Goal: Information Seeking & Learning: Compare options

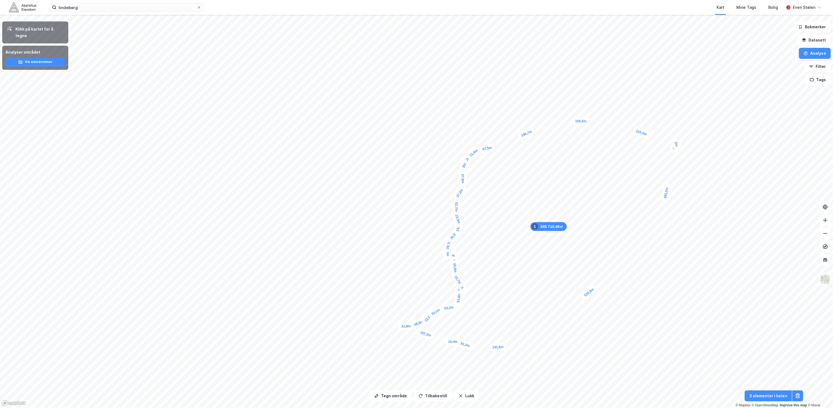
click at [25, 6] on img at bounding box center [23, 7] width 28 height 10
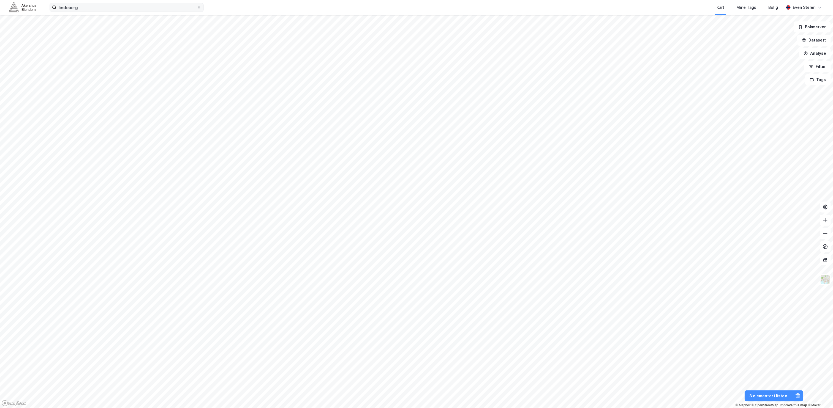
click at [199, 7] on icon at bounding box center [198, 7] width 3 height 3
click at [197, 7] on input "lindeberg" at bounding box center [126, 7] width 140 height 8
click at [17, 10] on img at bounding box center [23, 7] width 28 height 10
click at [292, 7] on div "Kart Mine Tags Bolig" at bounding box center [507, 7] width 554 height 15
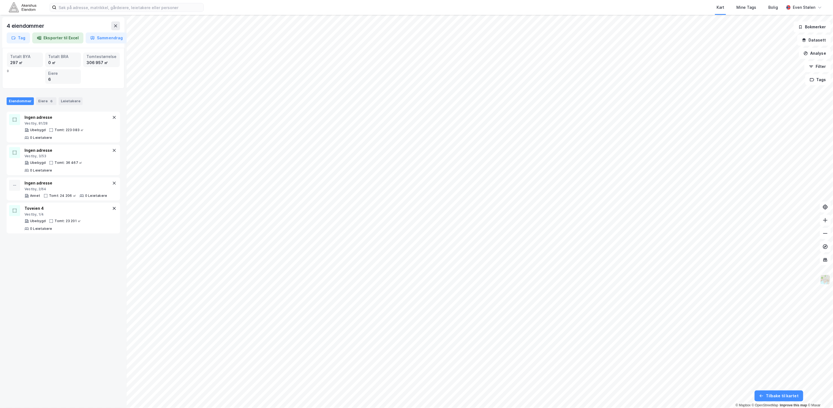
click at [825, 281] on img at bounding box center [825, 280] width 10 height 10
click at [789, 155] on div "Flyfoto" at bounding box center [781, 158] width 70 height 15
click at [81, 159] on div "Torvuttaket 73 Vestby, 2/37 Logistikk Tomt: 97 118 ㎡ 1 Leietaker" at bounding box center [66, 156] width 85 height 18
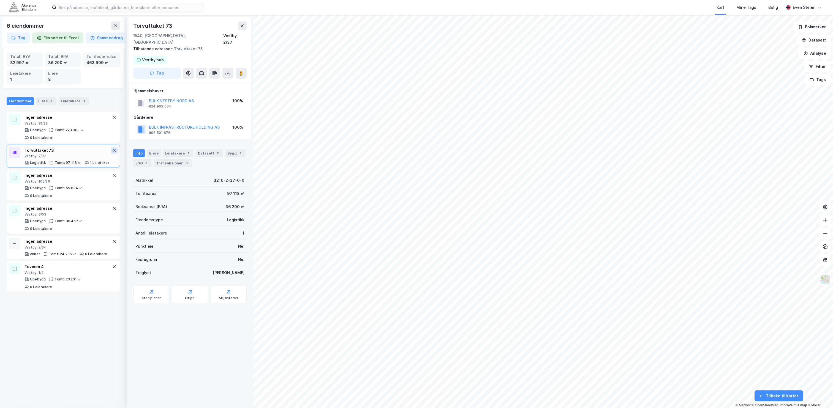
click at [112, 152] on icon at bounding box center [114, 150] width 4 height 4
click at [241, 28] on icon at bounding box center [242, 26] width 4 height 4
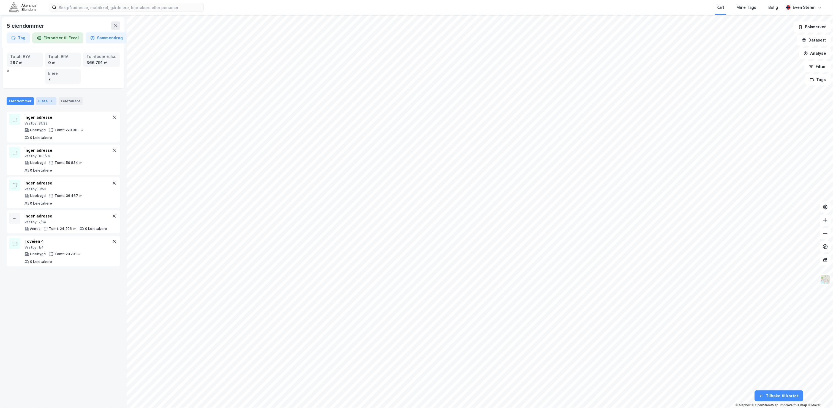
click at [49, 101] on div "7" at bounding box center [52, 102] width 6 height 6
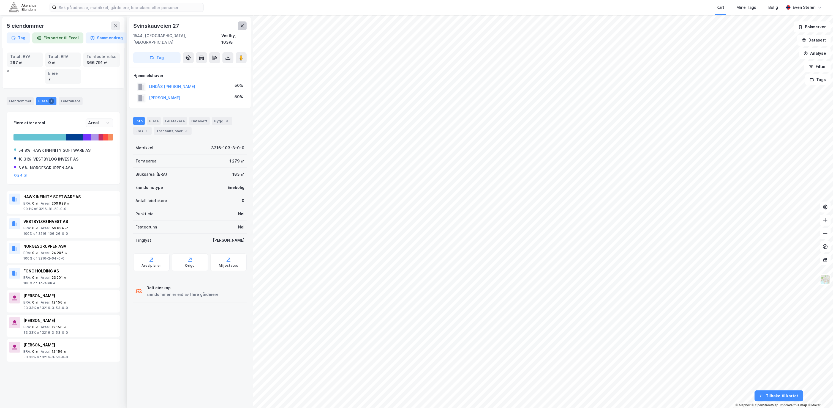
click at [244, 28] on button at bounding box center [242, 25] width 9 height 9
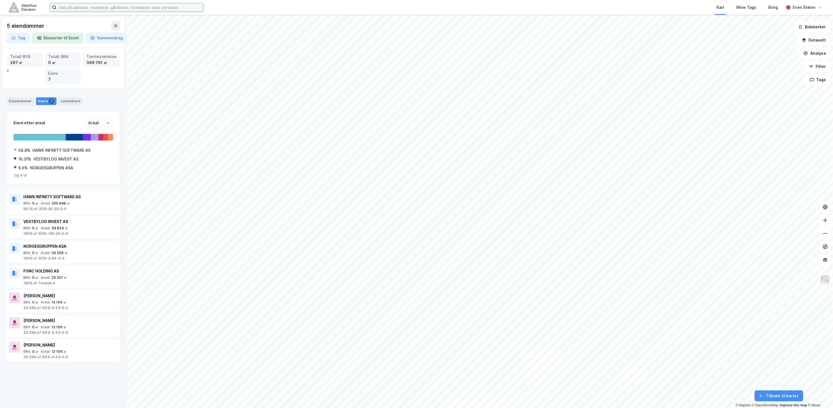
click at [114, 5] on input at bounding box center [129, 7] width 147 height 8
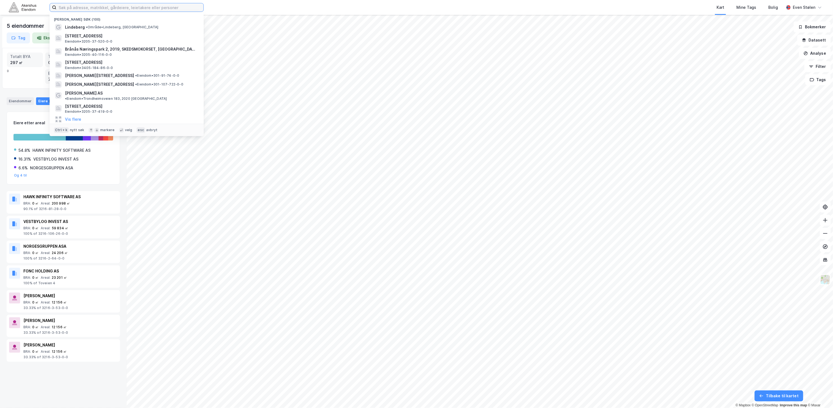
paste input "Jeksleveien 70, 2016"
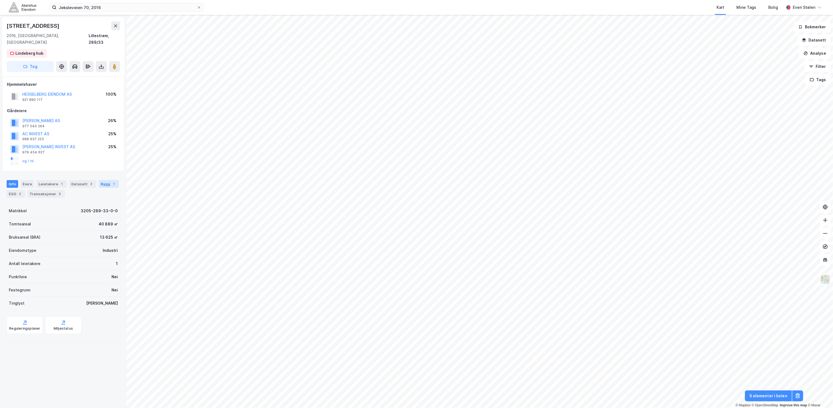
click at [99, 188] on div "Bygg 1" at bounding box center [109, 184] width 20 height 8
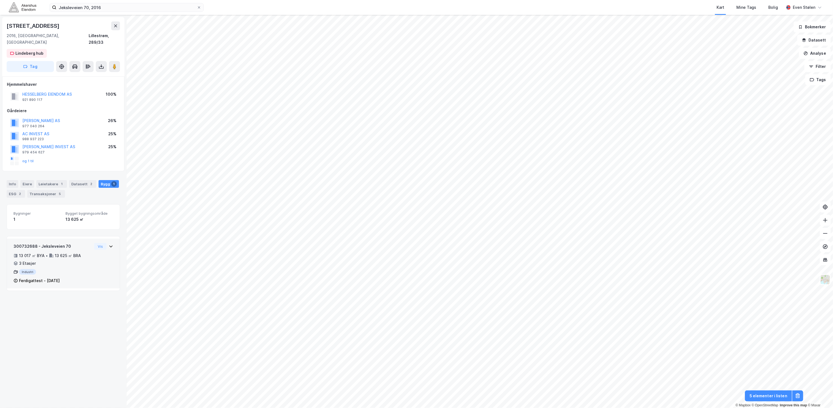
click at [87, 262] on div "300732688 - Jeksleveien 70 13 017 ㎡ BYA • 13 625 ㎡ BRA • 3 Etasjer Industri Fer…" at bounding box center [63, 266] width 100 height 46
click at [49, 181] on div "Leietakere 1" at bounding box center [51, 184] width 31 height 8
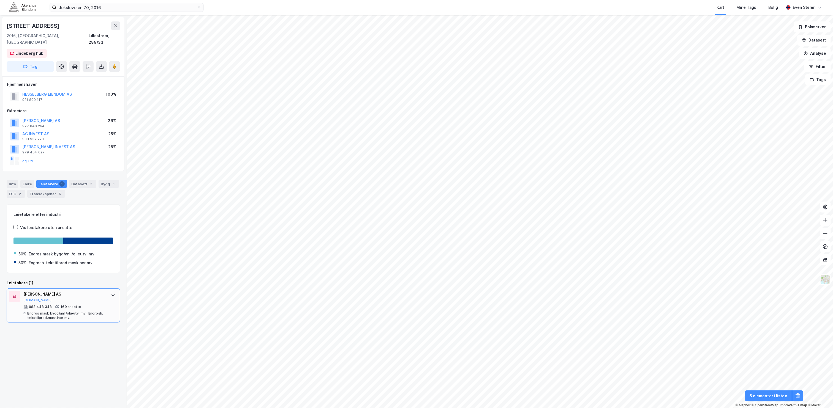
click at [62, 312] on div "Engros mask bygg/anl./oljeutv. mv., Engrosh. tekstilprod.maskiner mv." at bounding box center [66, 316] width 78 height 9
click at [99, 188] on div "Bygg 1" at bounding box center [109, 184] width 20 height 8
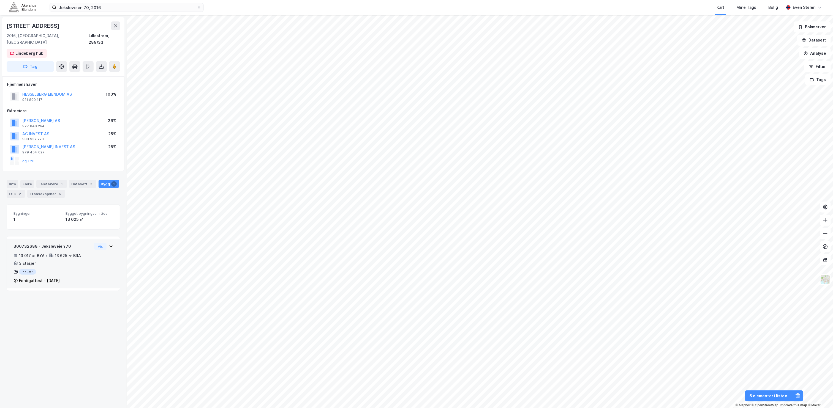
click at [77, 278] on div "Ferdigattest - [DATE]" at bounding box center [52, 281] width 78 height 7
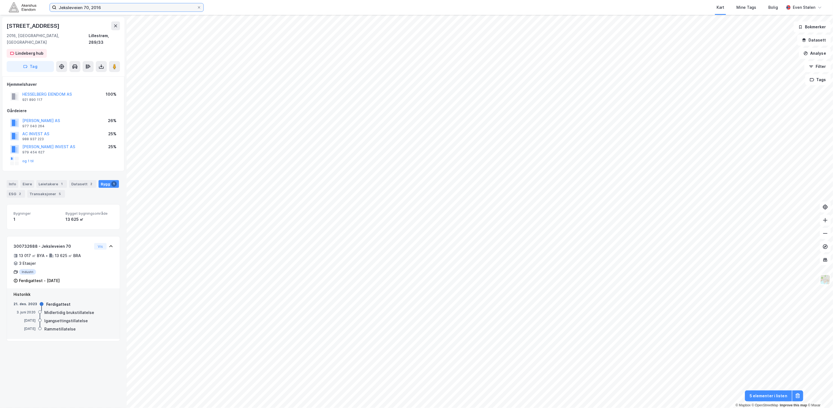
click at [109, 7] on input "Jeksleveien 70, 2016" at bounding box center [126, 7] width 140 height 8
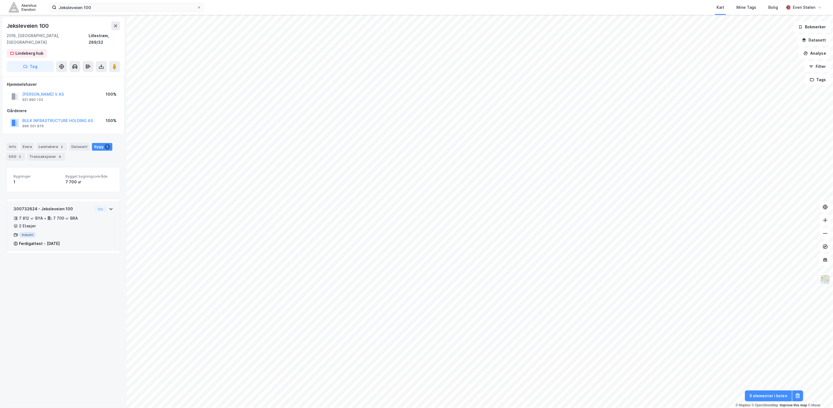
click at [108, 224] on div "300732624 - Jeksleveien 100 7 812 ㎡ BYA • 7 700 ㎡ BRA • 2 Etasjer Industri Ferd…" at bounding box center [63, 226] width 113 height 50
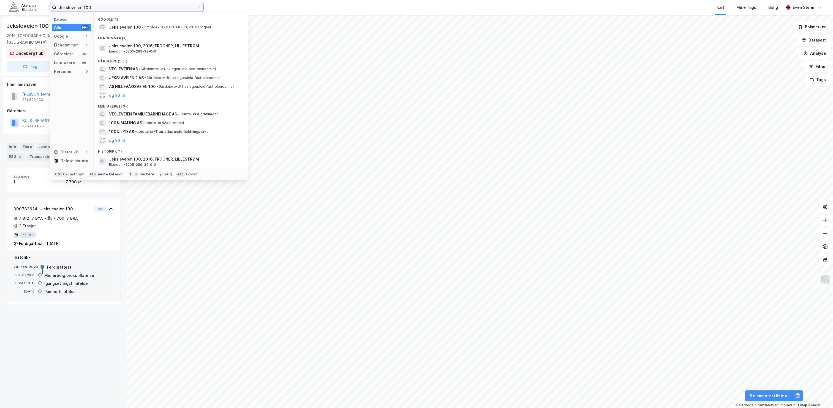
click at [122, 9] on input "Jeksleveien 100" at bounding box center [126, 7] width 140 height 8
paste input "[STREET_ADDRESS]. 2067"
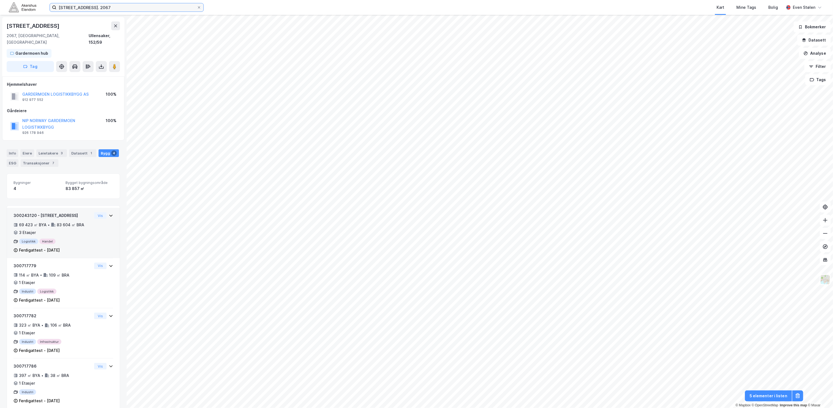
scroll to position [3, 0]
click at [81, 220] on div "69 423 ㎡ BYA • 83 604 ㎡ BRA • 3 Etasjer" at bounding box center [52, 226] width 78 height 14
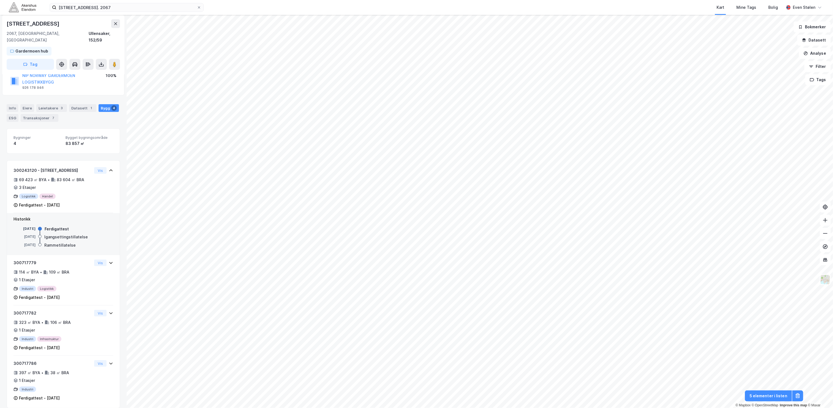
scroll to position [45, 0]
click at [69, 181] on div "69 423 ㎡ BYA • 83 604 ㎡ BRA • 3 Etasjer" at bounding box center [52, 183] width 78 height 14
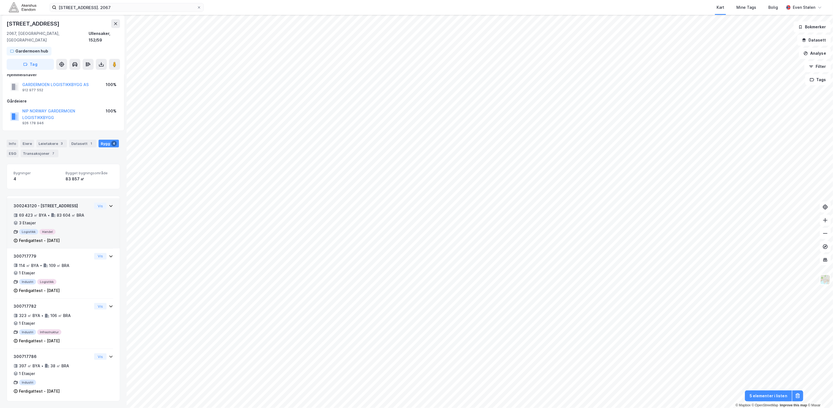
scroll to position [3, 0]
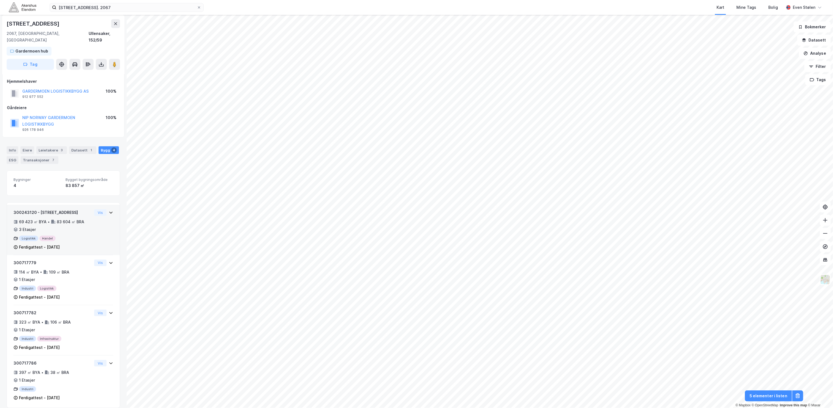
click at [109, 211] on icon at bounding box center [111, 213] width 4 height 4
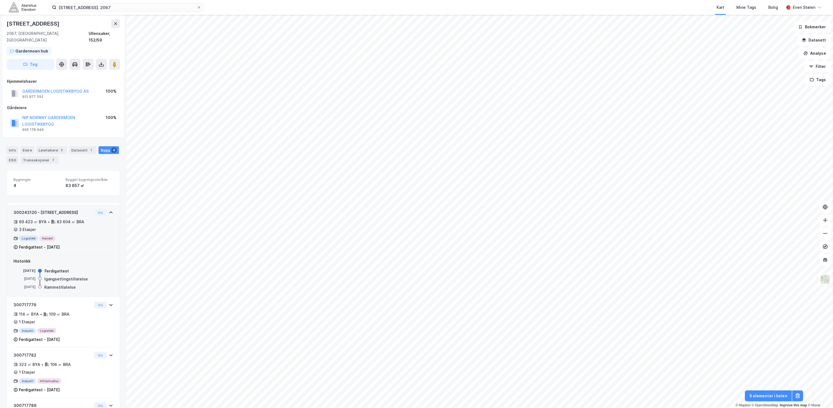
scroll to position [45, 0]
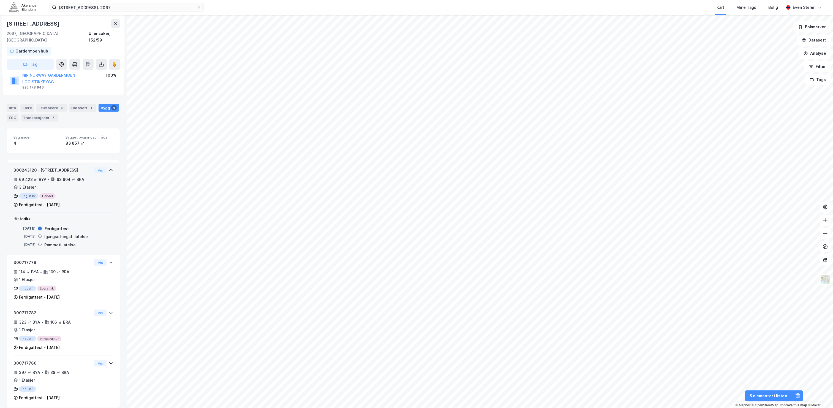
click at [109, 168] on icon at bounding box center [111, 170] width 4 height 4
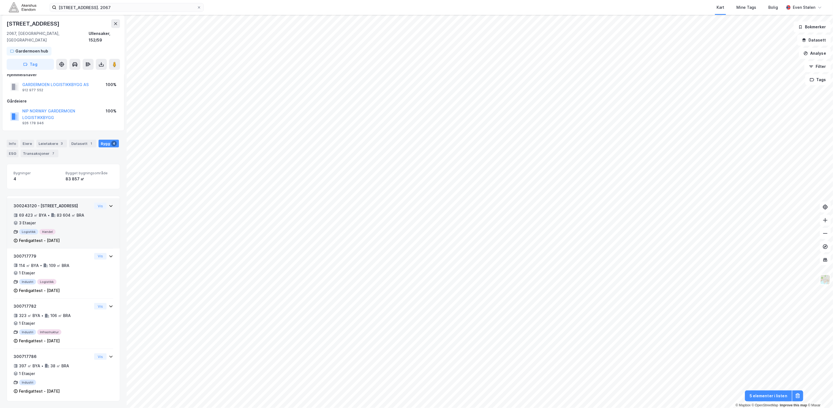
scroll to position [3, 0]
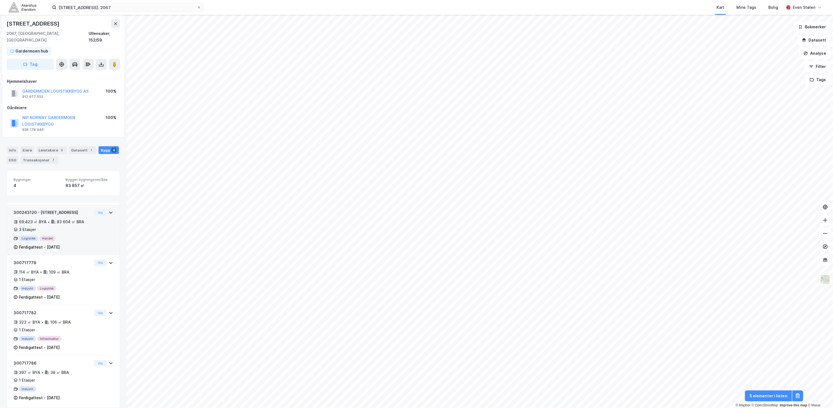
click at [78, 236] on div "Logistikk Handel" at bounding box center [52, 239] width 78 height 6
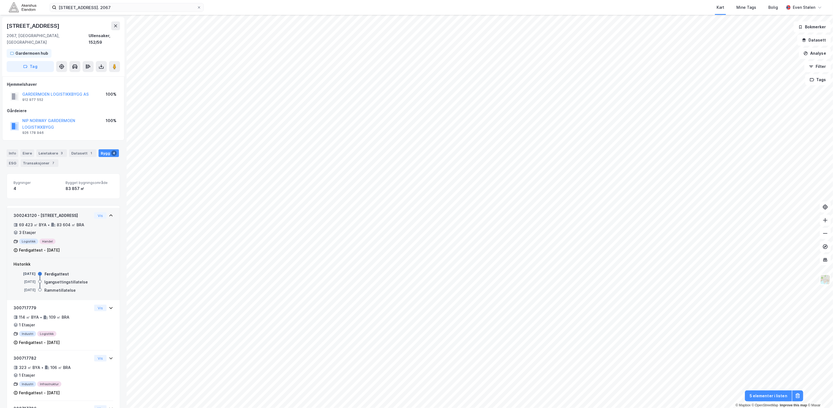
scroll to position [15, 0]
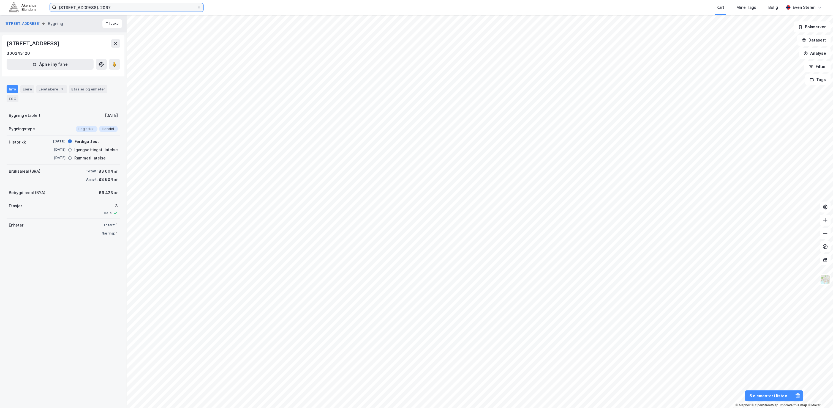
click at [148, 3] on input "[STREET_ADDRESS]. 2067" at bounding box center [126, 7] width 140 height 8
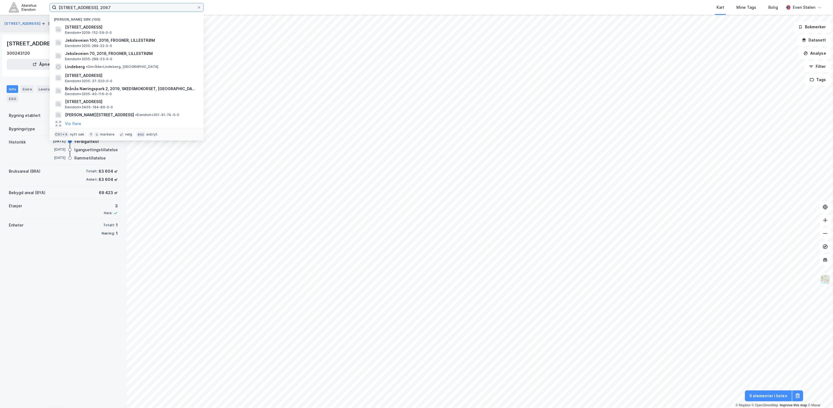
click at [148, 3] on input "[STREET_ADDRESS]. 2067" at bounding box center [126, 7] width 140 height 8
paste input "[STREET_ADDRESS]"
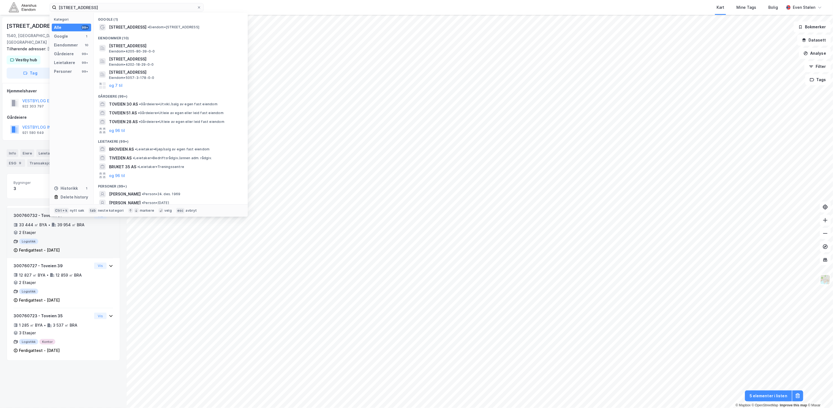
click at [94, 239] on div "300760732 - Toveien 37 33 444 ㎡ BYA • 39 954 ㎡ BRA • 2 Etasjer Logistikk Ferdig…" at bounding box center [63, 235] width 100 height 46
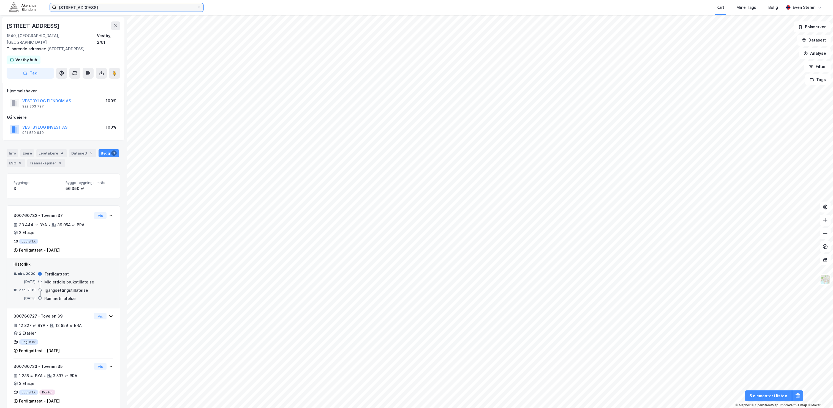
click at [111, 9] on input "[STREET_ADDRESS]" at bounding box center [126, 7] width 140 height 8
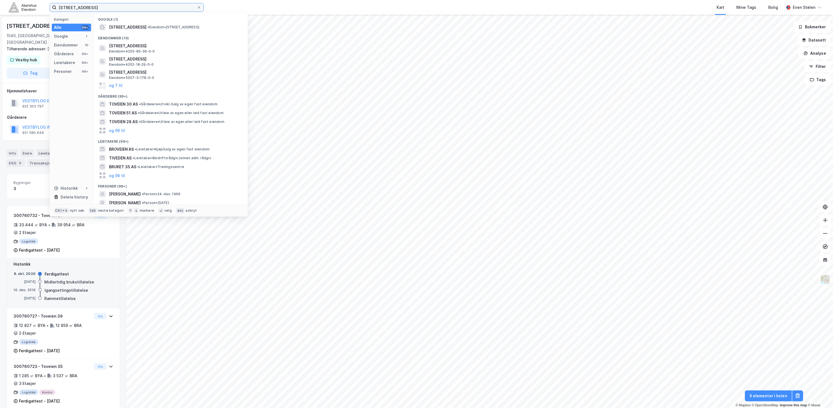
click at [111, 9] on input "[STREET_ADDRESS]" at bounding box center [126, 7] width 140 height 8
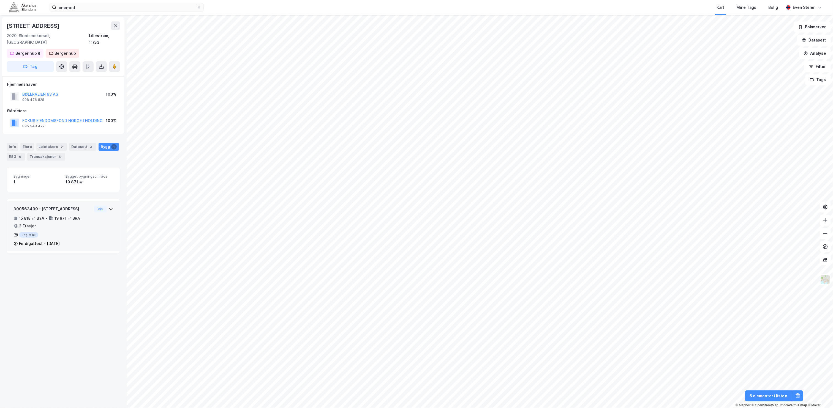
click at [80, 241] on div "Ferdigattest - [DATE]" at bounding box center [52, 244] width 78 height 7
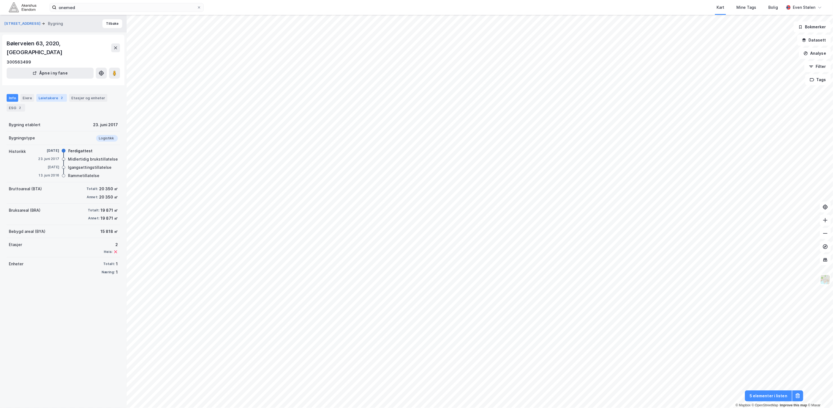
click at [37, 94] on div "Leietakere 2" at bounding box center [51, 98] width 31 height 8
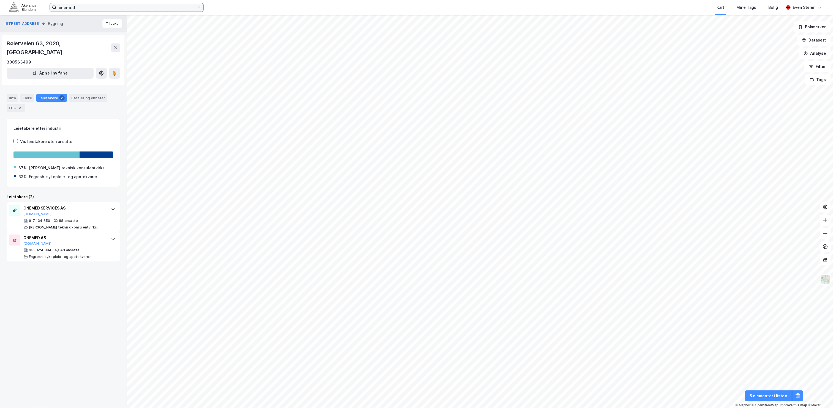
click at [103, 8] on input "onemed" at bounding box center [126, 7] width 140 height 8
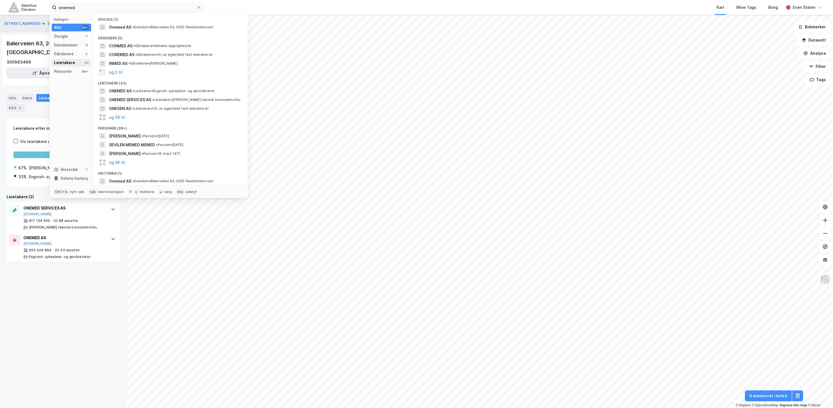
click at [67, 60] on div "Leietakere" at bounding box center [64, 62] width 21 height 7
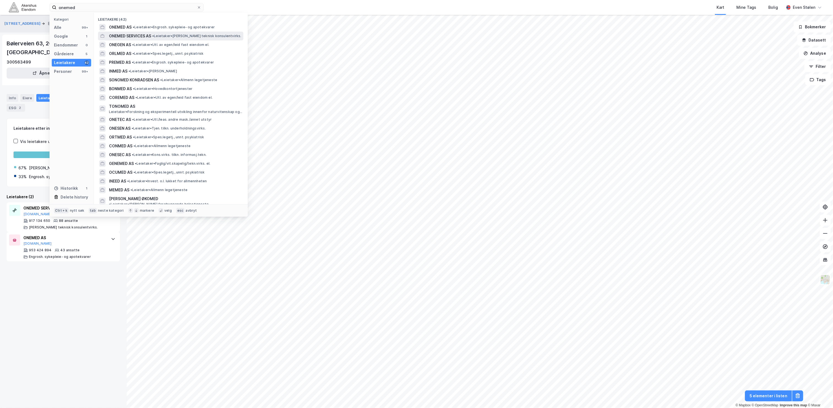
click at [219, 35] on span "• [PERSON_NAME] teknisk konsulentvirks." at bounding box center [196, 36] width 89 height 4
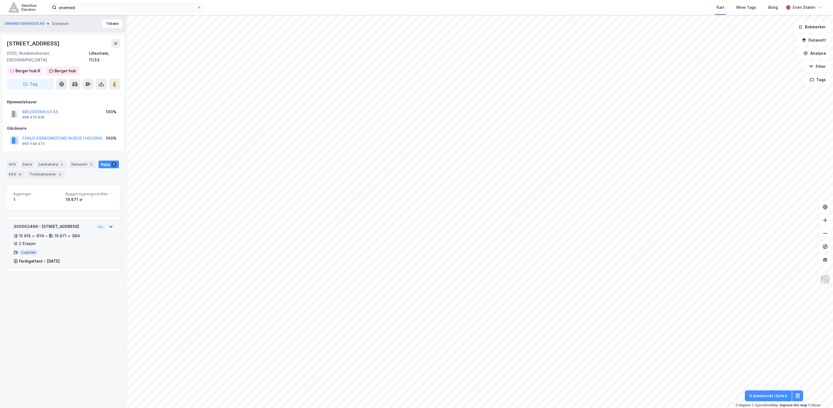
click at [81, 258] on div "Ferdigattest - [DATE]" at bounding box center [52, 261] width 78 height 7
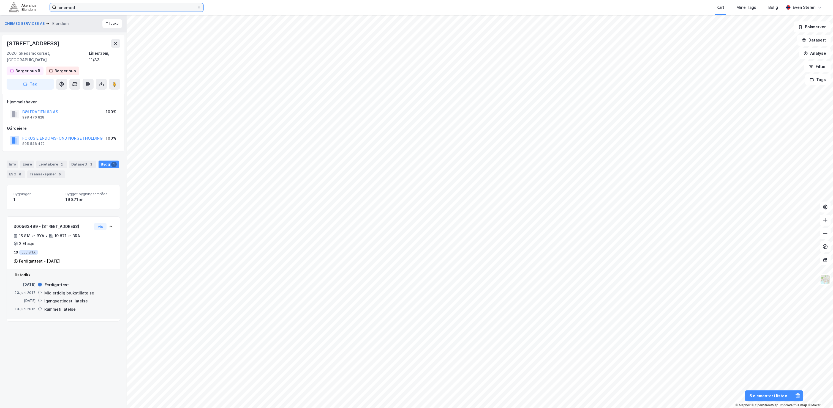
click at [115, 8] on input "onemed" at bounding box center [126, 7] width 140 height 8
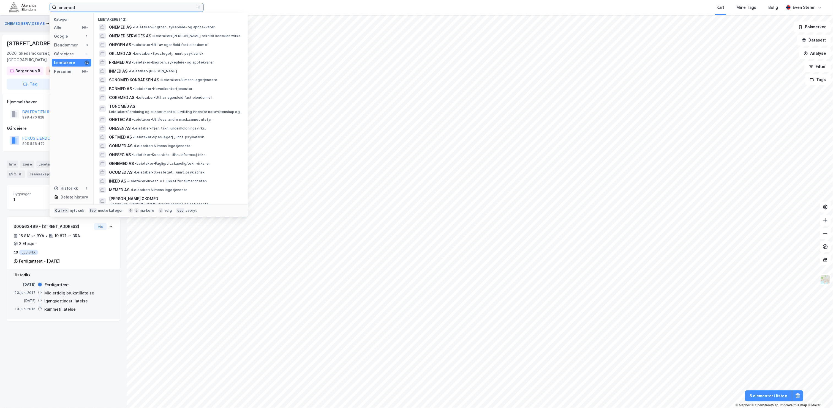
click at [115, 8] on input "onemed" at bounding box center [126, 7] width 140 height 8
paste input "[STREET_ADDRESS]"
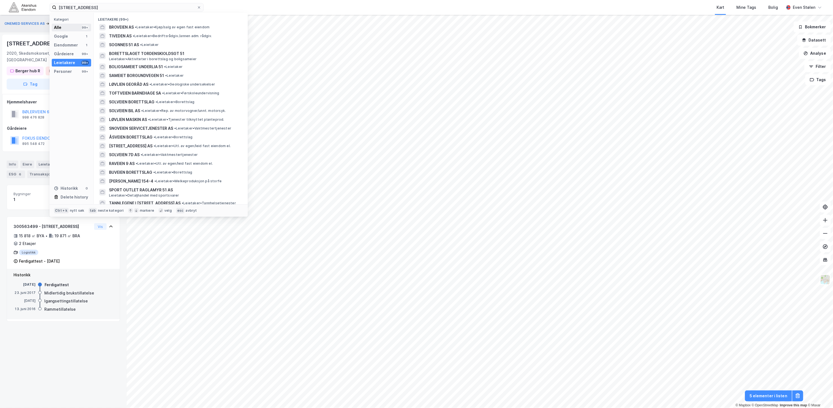
click at [79, 24] on div "Alle 99+" at bounding box center [71, 28] width 39 height 8
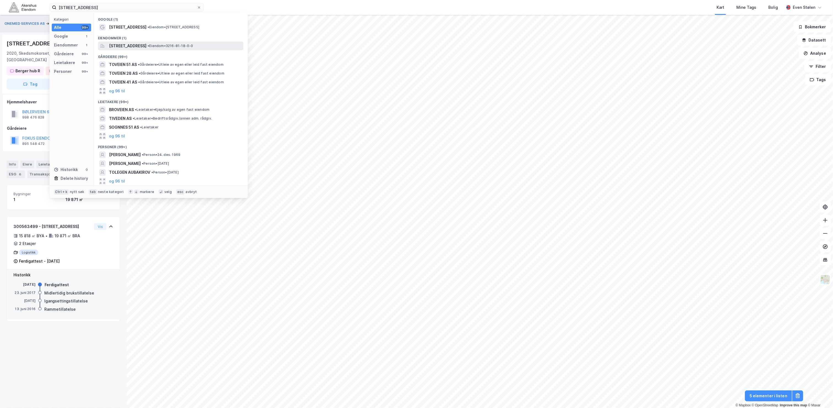
click at [194, 43] on div "[STREET_ADDRESS] • Eiendom • 3216-81-18-0-0" at bounding box center [175, 46] width 133 height 7
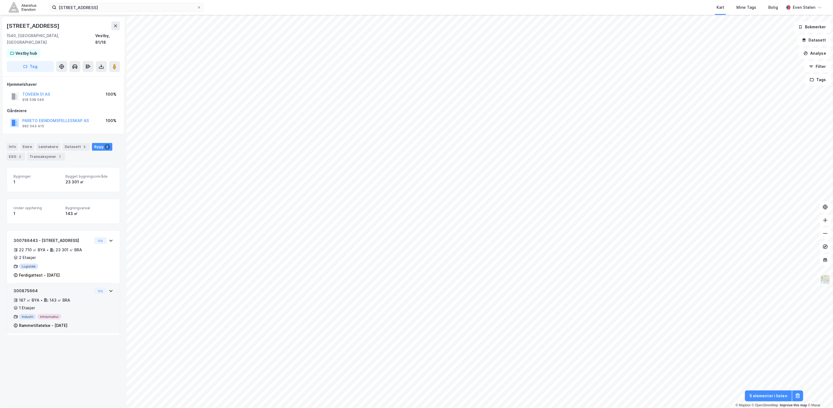
click at [95, 296] on div "300875664 187 ㎡ BYA • 143 ㎡ BRA • 1 Etasjer Industri Infrastruktur Rammetillate…" at bounding box center [63, 311] width 100 height 46
click at [96, 264] on div "300786443 - Toveien 51 22 710 ㎡ BYA • 23 301 ㎡ BRA • 2 Etasjer Logistikk Ferdig…" at bounding box center [63, 261] width 100 height 46
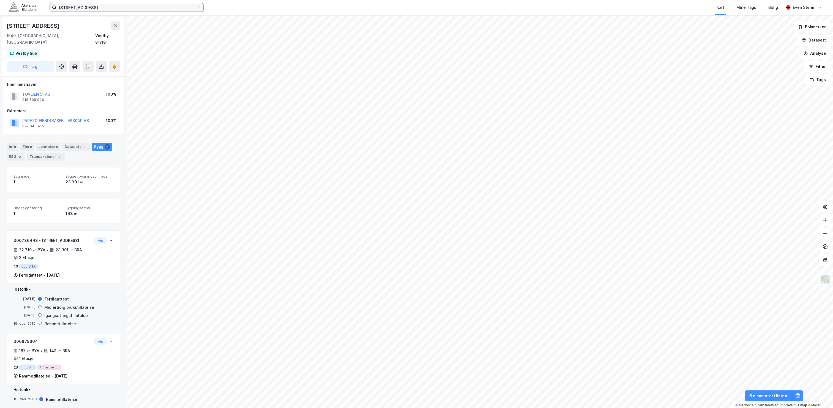
click at [141, 5] on input "[STREET_ADDRESS]" at bounding box center [126, 7] width 140 height 8
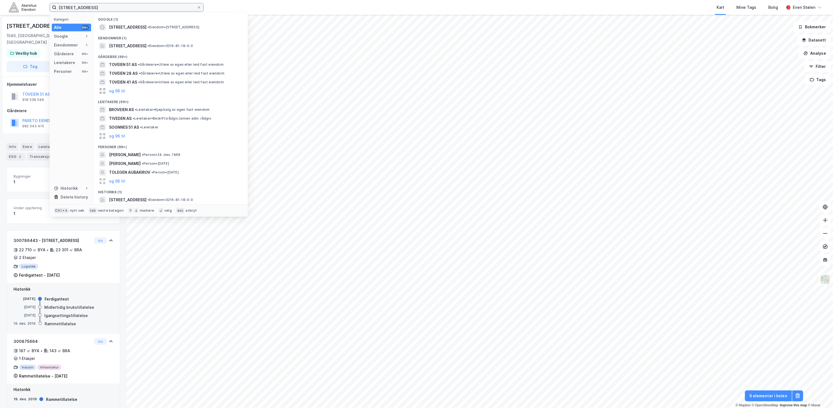
click at [141, 5] on input "[STREET_ADDRESS]" at bounding box center [126, 7] width 140 height 8
paste input "rvuttaket 22"
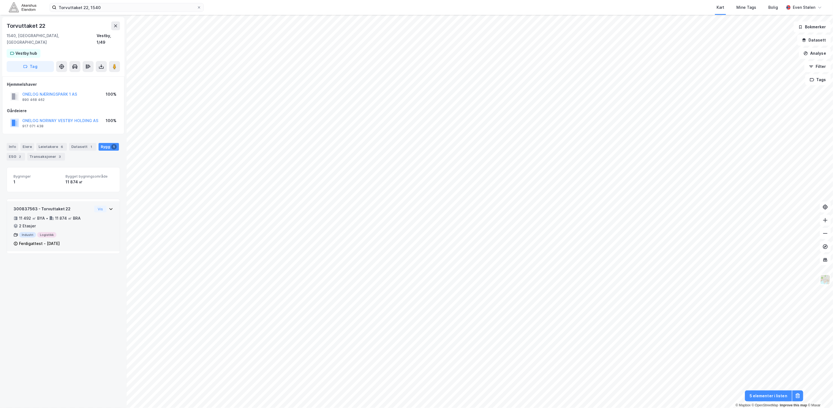
click at [103, 228] on div "300837563 - Torvuttaket 22 11 492 ㎡ BYA • 11 874 ㎡ BRA • 2 Etasjer Industri Log…" at bounding box center [63, 229] width 100 height 46
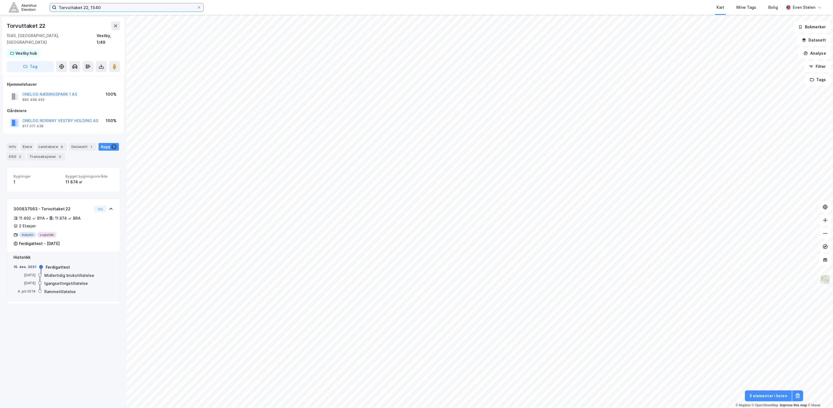
click at [154, 6] on input "Torvuttaket 22, 1540" at bounding box center [126, 7] width 140 height 8
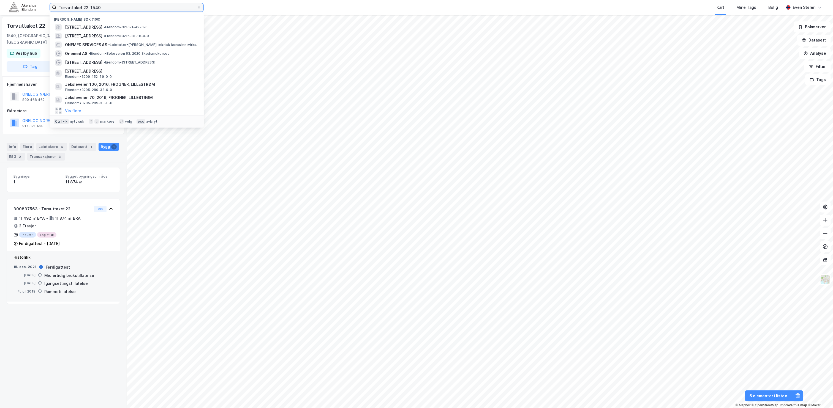
click at [154, 6] on input "Torvuttaket 22, 1540" at bounding box center [126, 7] width 140 height 8
paste input "[PERSON_NAME][STREET_ADDRESS]"
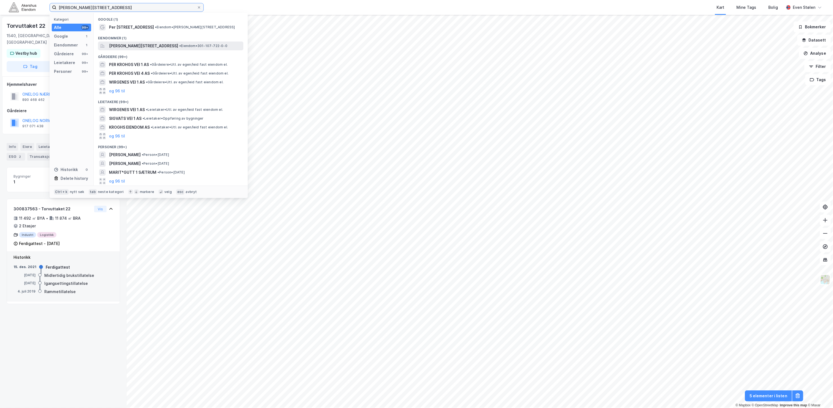
type input "[PERSON_NAME][STREET_ADDRESS]"
click at [157, 45] on span "[PERSON_NAME][STREET_ADDRESS]" at bounding box center [143, 46] width 69 height 7
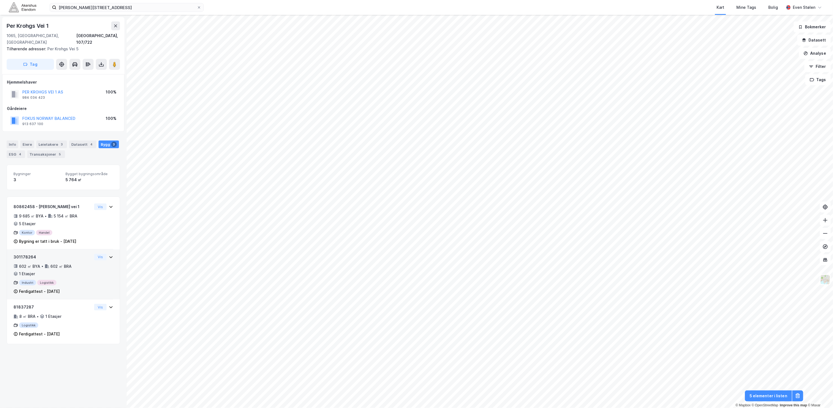
click at [82, 265] on div "602 ㎡ BYA • 602 ㎡ BRA • 1 Etasjer" at bounding box center [52, 270] width 78 height 14
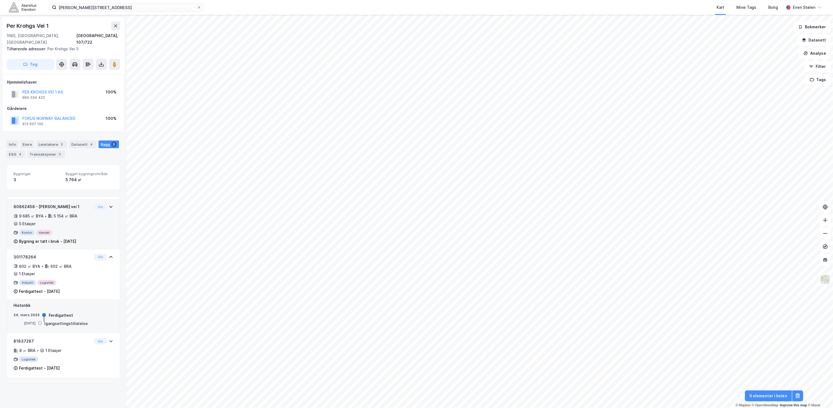
click at [76, 230] on div "Kontor Handel" at bounding box center [52, 233] width 78 height 6
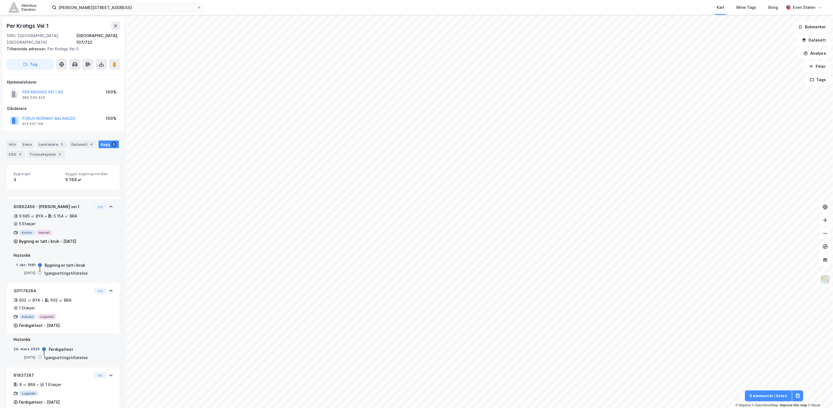
click at [86, 231] on div "80862458 - Per Krohgs vei 1 9 685 ㎡ BYA • 5 154 ㎡ BRA • 5 Etasjer Kontor Handel…" at bounding box center [63, 227] width 100 height 46
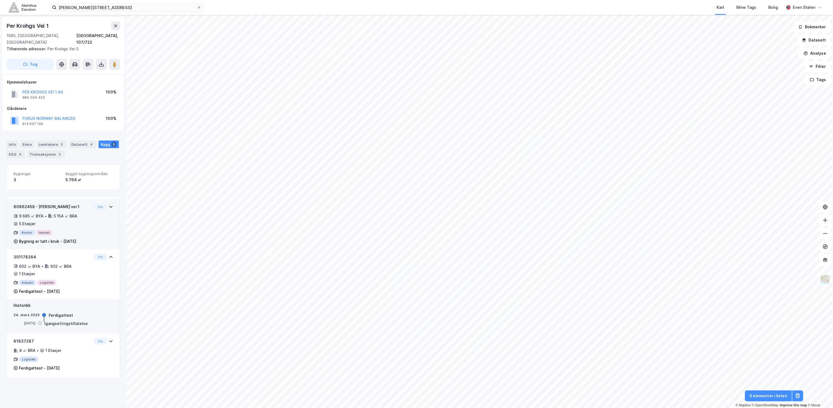
click at [77, 217] on div "9 685 ㎡ BYA • 5 154 ㎡ BRA • 5 Etasjer" at bounding box center [52, 220] width 78 height 14
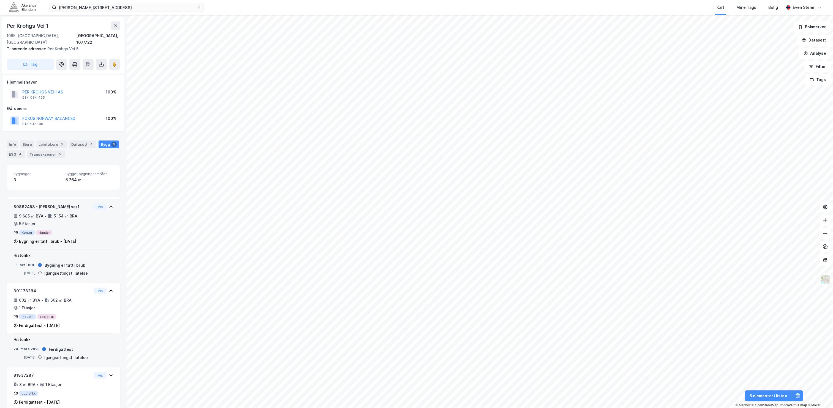
scroll to position [4, 0]
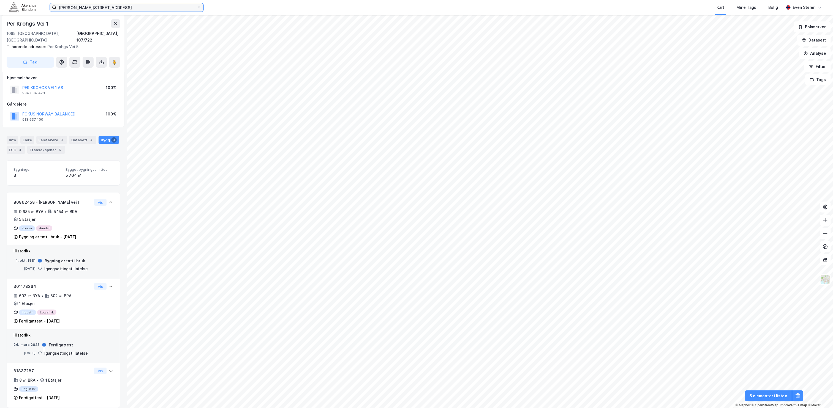
click at [131, 9] on input "[PERSON_NAME][STREET_ADDRESS]" at bounding box center [126, 7] width 140 height 8
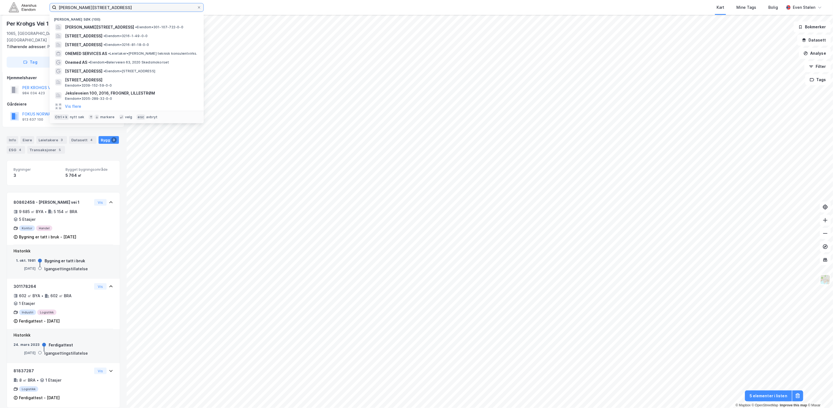
click at [131, 9] on input "[PERSON_NAME][STREET_ADDRESS]" at bounding box center [126, 7] width 140 height 8
paste input
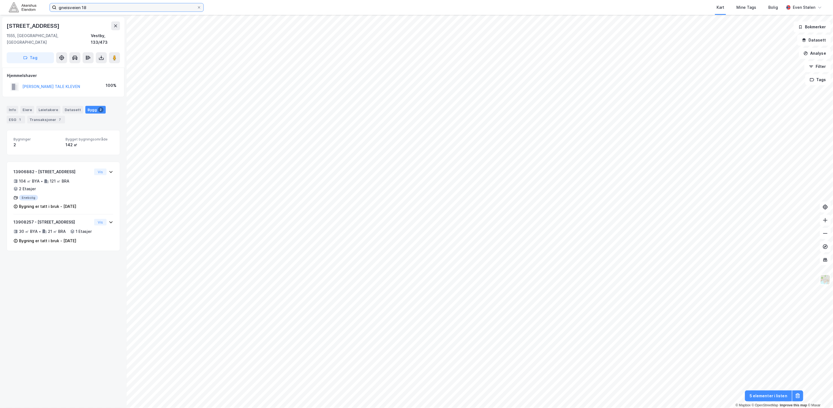
click at [131, 4] on input "gneisveien 18" at bounding box center [126, 7] width 140 height 8
click at [113, 25] on icon at bounding box center [115, 26] width 4 height 4
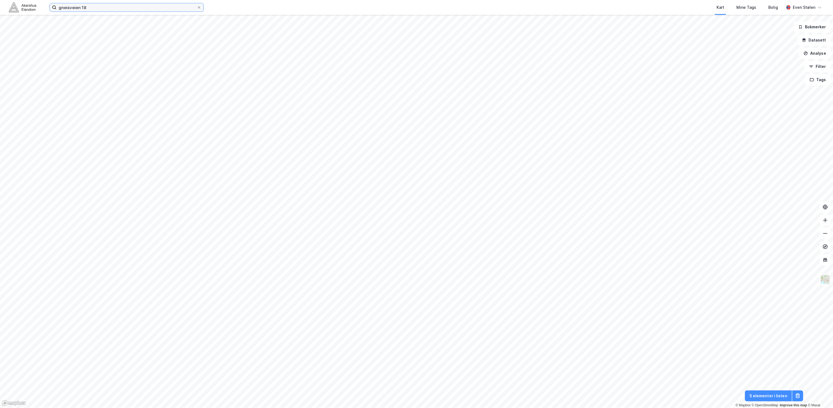
click at [120, 8] on input "gneisveien 18" at bounding box center [126, 7] width 140 height 8
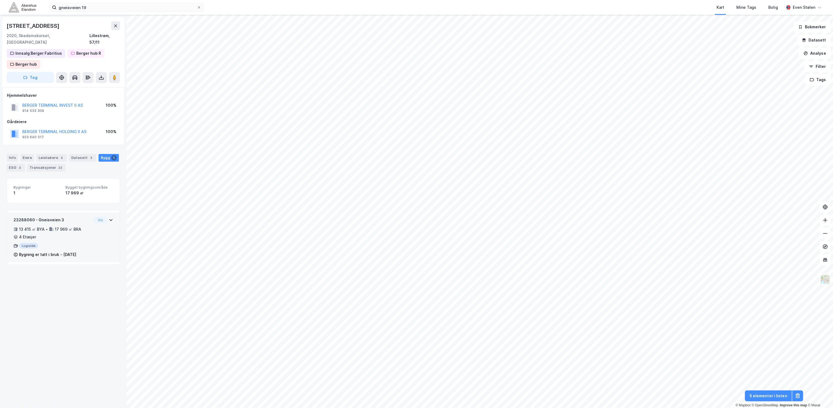
click at [86, 242] on div "23288060 - Gneisveien 3 13 415 ㎡ BYA • 17 969 ㎡ BRA • 4 Etasjer Logistikk Bygni…" at bounding box center [63, 240] width 100 height 46
click at [69, 335] on div "Gneisveien 3 2020, [GEOGRAPHIC_DATA], [GEOGRAPHIC_DATA], 57/11 Innsalg [PERSON_…" at bounding box center [63, 212] width 127 height 394
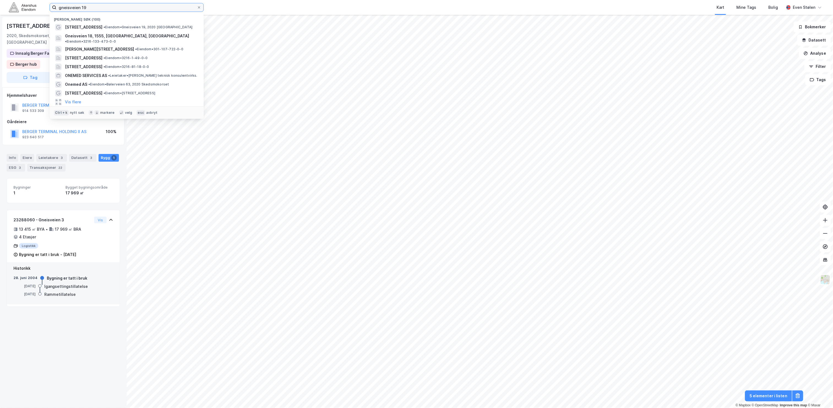
click at [136, 7] on input "gneisveien 19" at bounding box center [126, 7] width 140 height 8
paste input "[STREET_ADDRESS]"
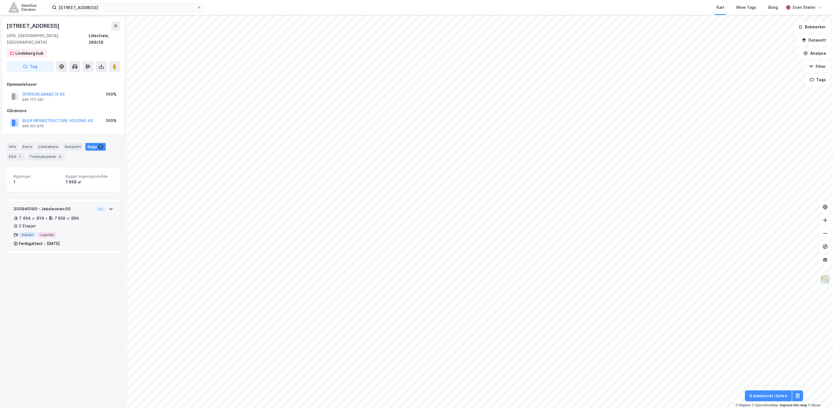
click at [72, 222] on div "7 494 ㎡ BYA • 7 858 ㎡ BRA • 2 Etasjer" at bounding box center [52, 222] width 78 height 14
click at [167, 5] on input "[STREET_ADDRESS]" at bounding box center [126, 7] width 140 height 8
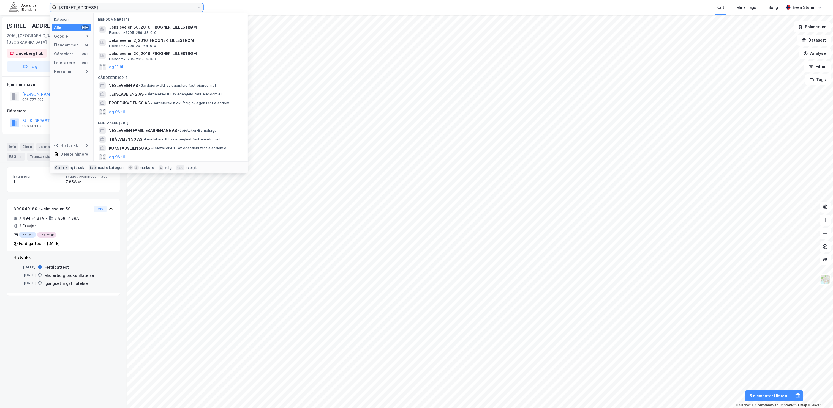
click at [167, 5] on input "[STREET_ADDRESS]" at bounding box center [126, 7] width 140 height 8
click at [168, 5] on input "[STREET_ADDRESS]" at bounding box center [126, 7] width 140 height 8
paste input "[STREET_ADDRESS], 1900"
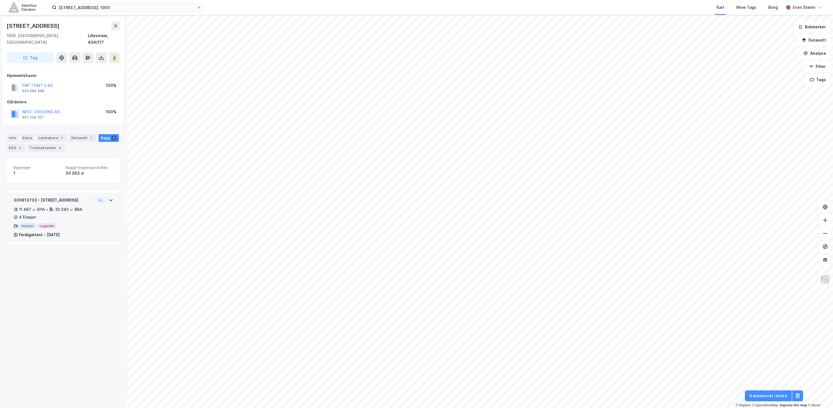
click at [69, 213] on div "11 487 ㎡ BYA • 30 283 ㎡ BRA • 4 Etasjer" at bounding box center [52, 213] width 78 height 14
click at [80, 277] on div "Historikk [DATE] Ferdigattest [DATE] Midlertidig brukstillatelse [DATE] Igangse…" at bounding box center [63, 264] width 113 height 42
drag, startPoint x: 81, startPoint y: 278, endPoint x: 66, endPoint y: 304, distance: 29.8
click at [66, 304] on div "Heiaveien 8 1900, [GEOGRAPHIC_DATA], Akershus Lillestrøm, 436/117 Tag Hjemmelsh…" at bounding box center [63, 212] width 127 height 394
click at [103, 6] on input "[STREET_ADDRESS], 1900" at bounding box center [126, 7] width 140 height 8
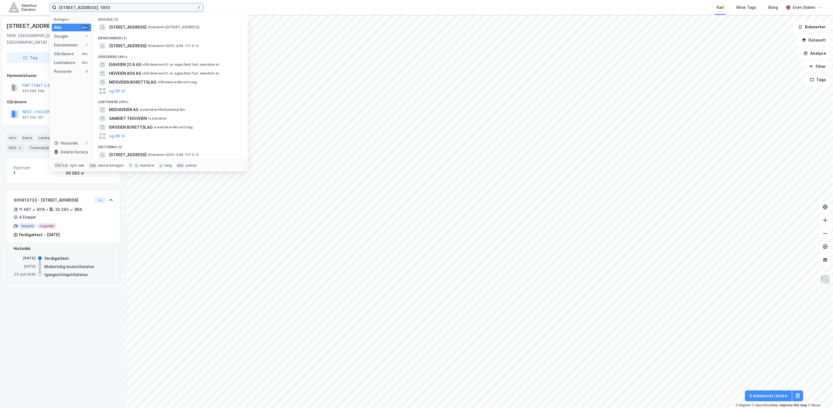
click at [103, 6] on input "[STREET_ADDRESS], 1900" at bounding box center [126, 7] width 140 height 8
paste input "[STREET_ADDRESS]"
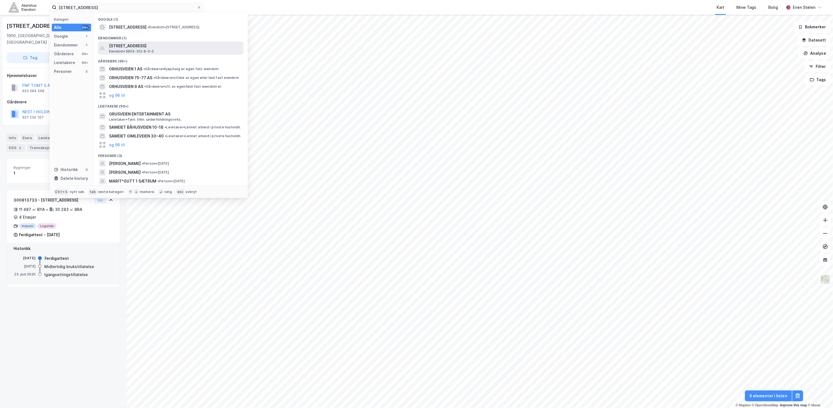
click at [138, 48] on span "[STREET_ADDRESS]" at bounding box center [175, 46] width 132 height 7
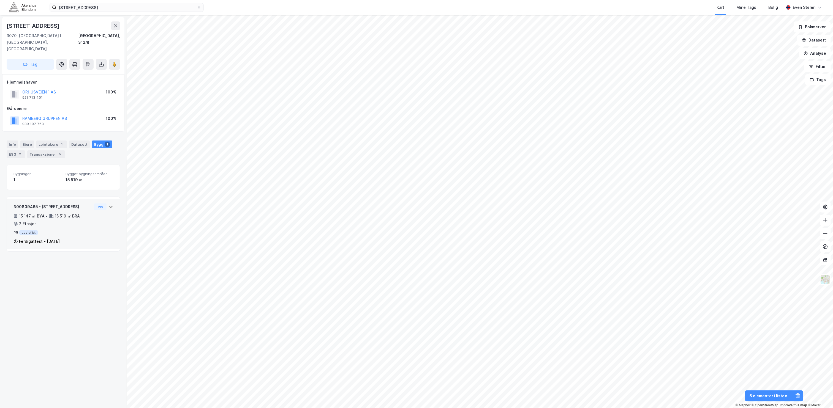
click at [86, 214] on div "300809465 - [STREET_ADDRESS] 15 147 ㎡ BYA • 15 519 ㎡ BRA • 2 Etasjer Logistikk …" at bounding box center [63, 227] width 100 height 46
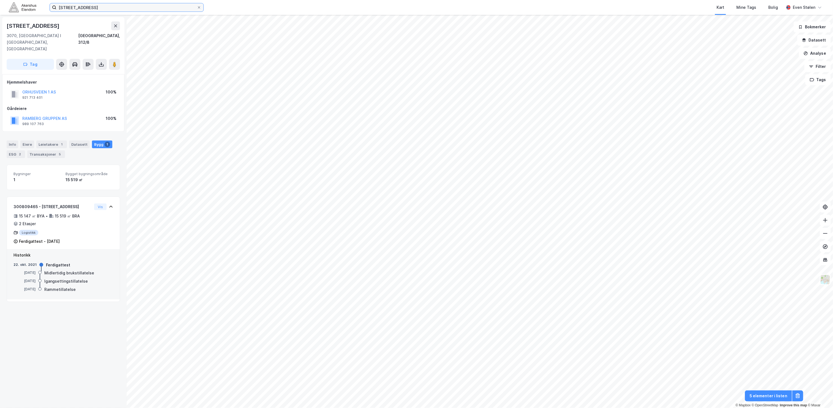
click at [132, 9] on input "[STREET_ADDRESS]" at bounding box center [126, 7] width 140 height 8
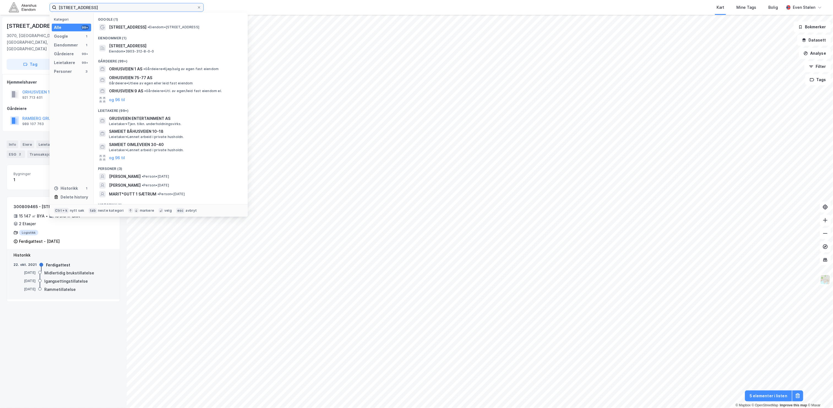
click at [132, 9] on input "[STREET_ADDRESS]" at bounding box center [126, 7] width 140 height 8
paste input "Alf [STREET_ADDRESS]"
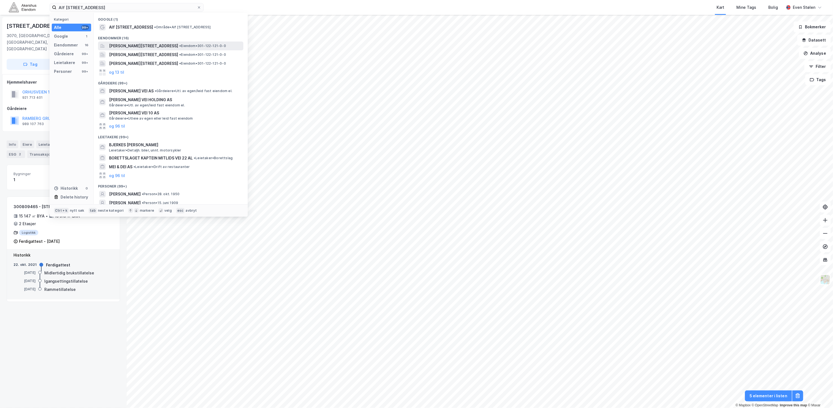
click at [207, 44] on span "• Eiendom • 301-122-121-0-0" at bounding box center [202, 46] width 47 height 4
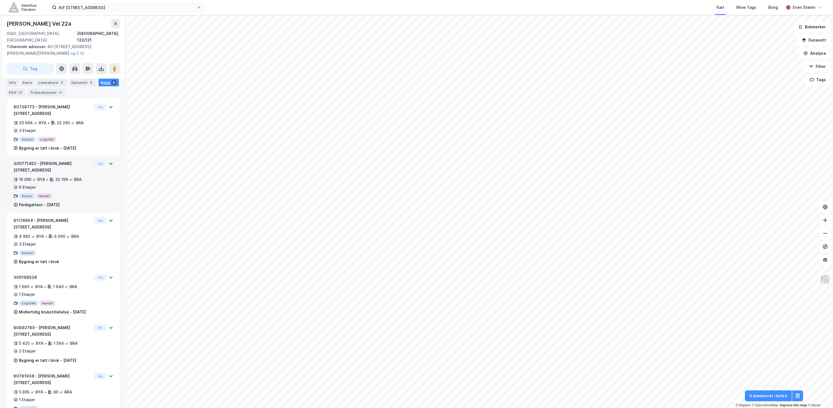
scroll to position [70, 0]
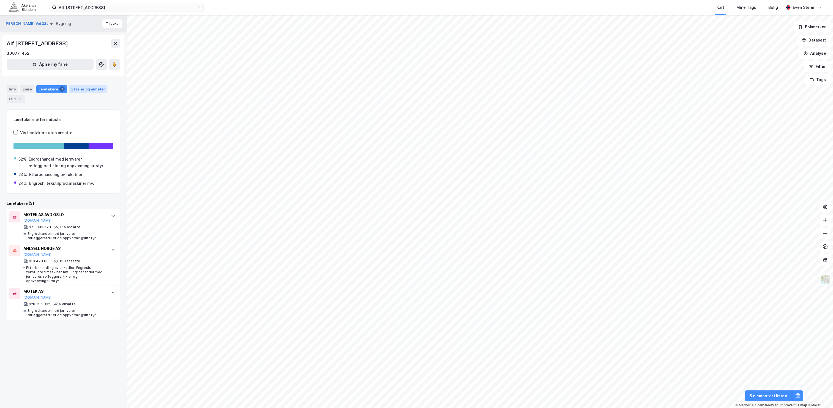
click at [91, 87] on div "Etasjer og enheter" at bounding box center [88, 89] width 34 height 5
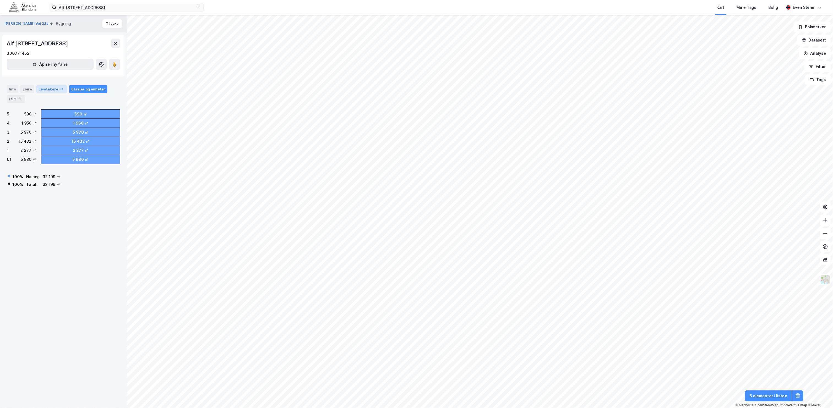
click at [55, 89] on div "Leietakere 3" at bounding box center [51, 89] width 31 height 8
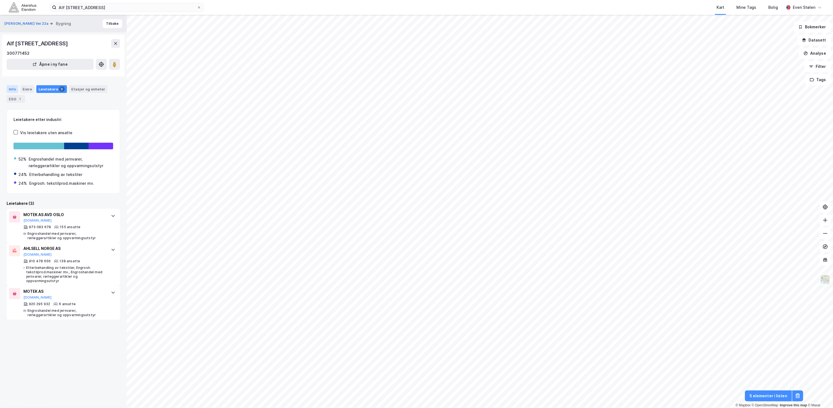
click at [13, 89] on div "Info" at bounding box center [13, 89] width 12 height 8
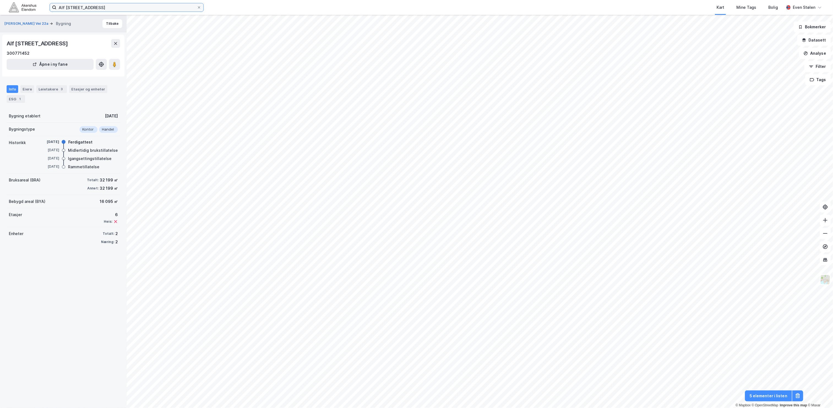
click at [148, 6] on input "Alf [STREET_ADDRESS]" at bounding box center [126, 7] width 140 height 8
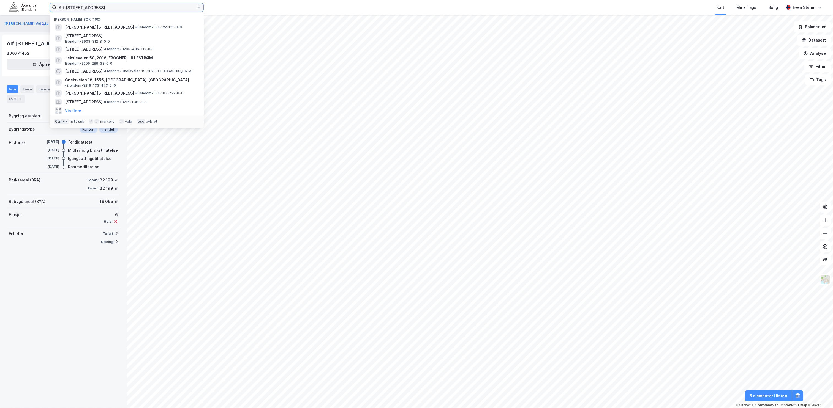
click at [148, 6] on input "Alf [STREET_ADDRESS]" at bounding box center [126, 7] width 140 height 8
paste input "[STREET_ADDRESS]"
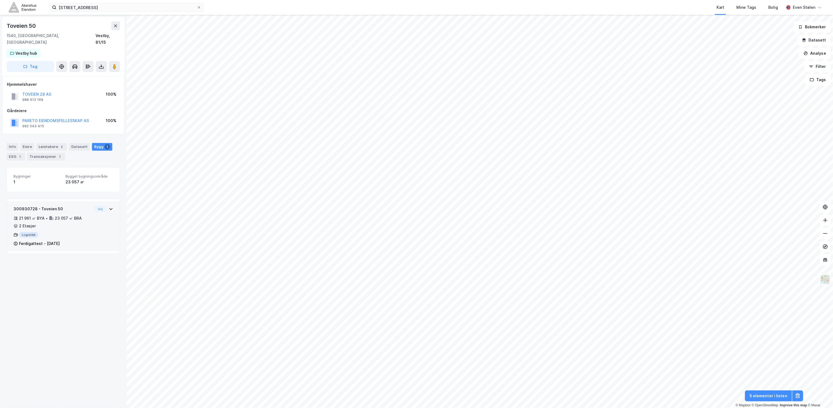
click at [56, 215] on div "23 057 ㎡ BRA" at bounding box center [68, 218] width 27 height 7
click at [51, 301] on div "Toveien 50 1540, [GEOGRAPHIC_DATA], [GEOGRAPHIC_DATA], 81/15 Vestby hub Tag Hje…" at bounding box center [63, 212] width 127 height 394
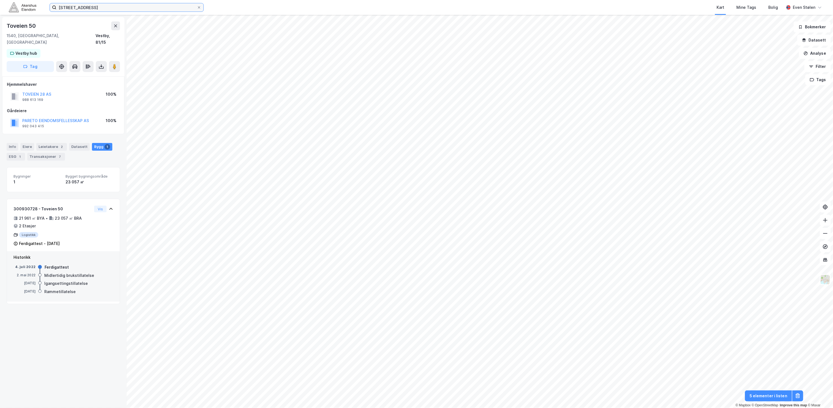
click at [131, 5] on input "[STREET_ADDRESS]" at bounding box center [126, 7] width 140 height 8
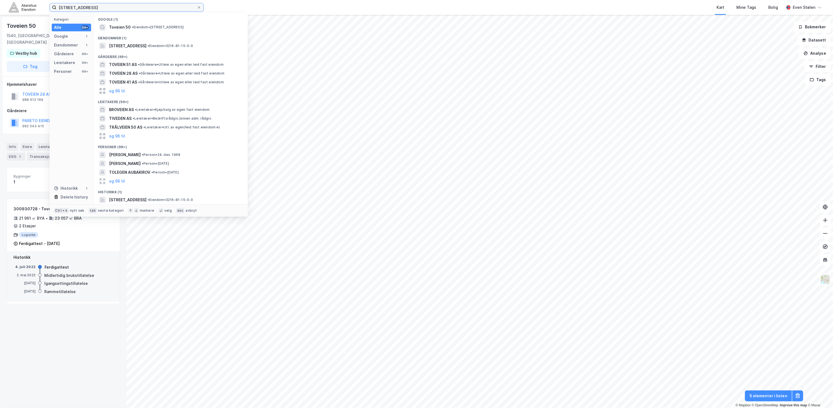
click at [131, 5] on input "[STREET_ADDRESS]" at bounding box center [126, 7] width 140 height 8
paste input "[GEOGRAPHIC_DATA] 189, 342"
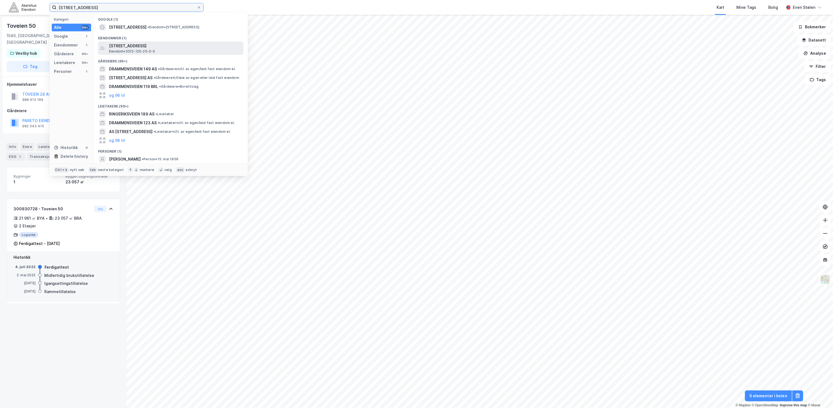
type input "[STREET_ADDRESS]"
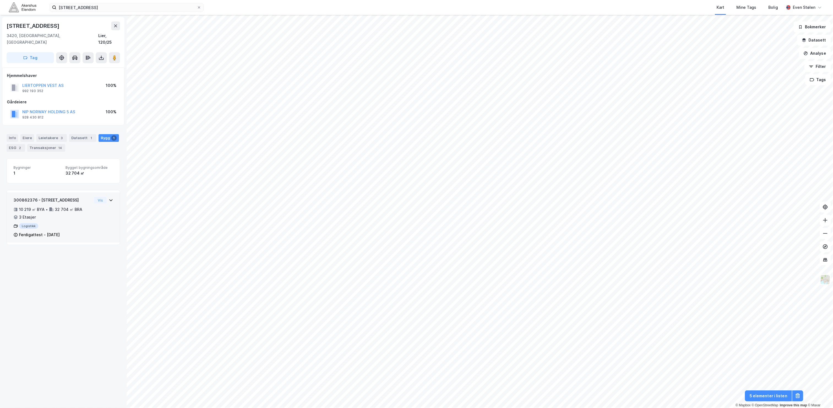
click at [89, 222] on div "300862376 - [GEOGRAPHIC_DATA] 189 10 219 ㎡ BYA • 32 704 ㎡ BRA • 3 Etasjer Logis…" at bounding box center [63, 220] width 100 height 46
click at [114, 26] on icon at bounding box center [115, 26] width 4 height 4
